Goal: Find specific page/section: Find specific page/section

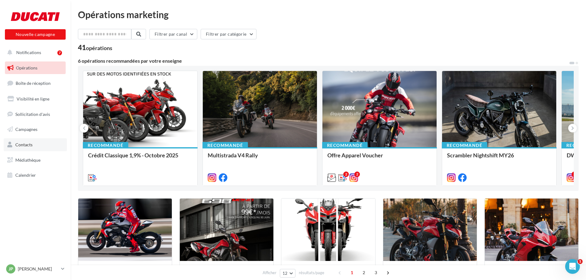
click at [26, 147] on span "Contacts" at bounding box center [23, 144] width 17 height 5
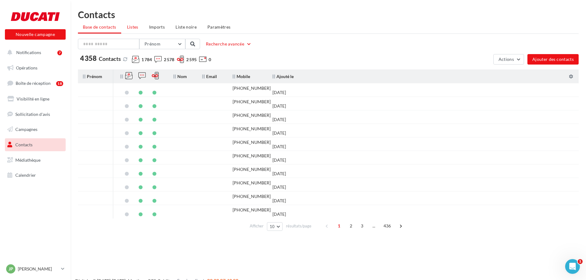
click at [129, 28] on span "Listes" at bounding box center [132, 26] width 11 height 5
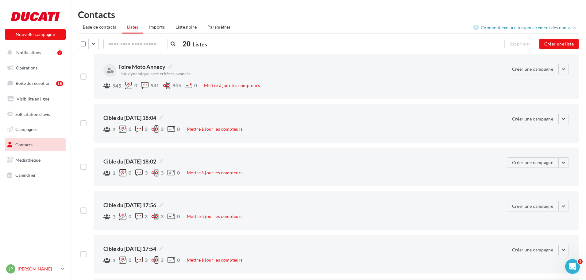
click at [25, 273] on div "JP [PERSON_NAME] [EMAIL_ADDRESS][DOMAIN_NAME]" at bounding box center [32, 268] width 52 height 9
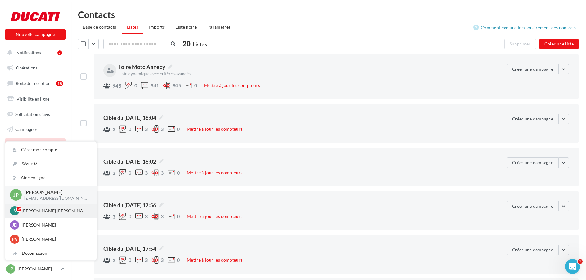
click at [48, 213] on p "[PERSON_NAME] [PERSON_NAME]" at bounding box center [56, 210] width 68 height 6
